Goal: Check status: Check status

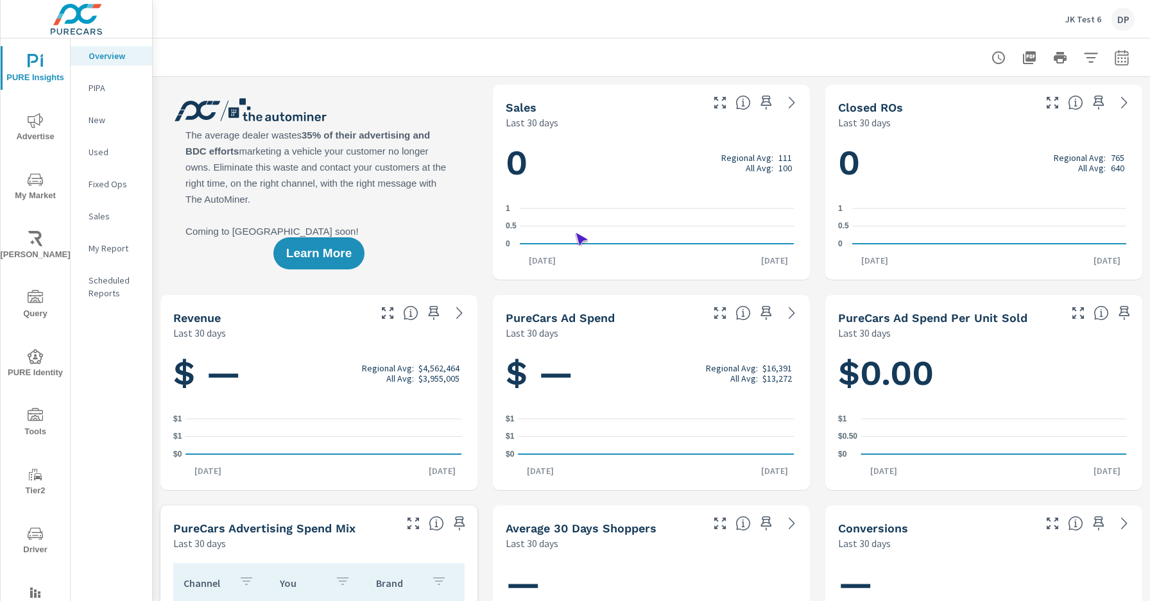
scroll to position [1, 0]
click at [33, 541] on span "Driver" at bounding box center [35, 541] width 62 height 31
